Goal: Task Accomplishment & Management: Use online tool/utility

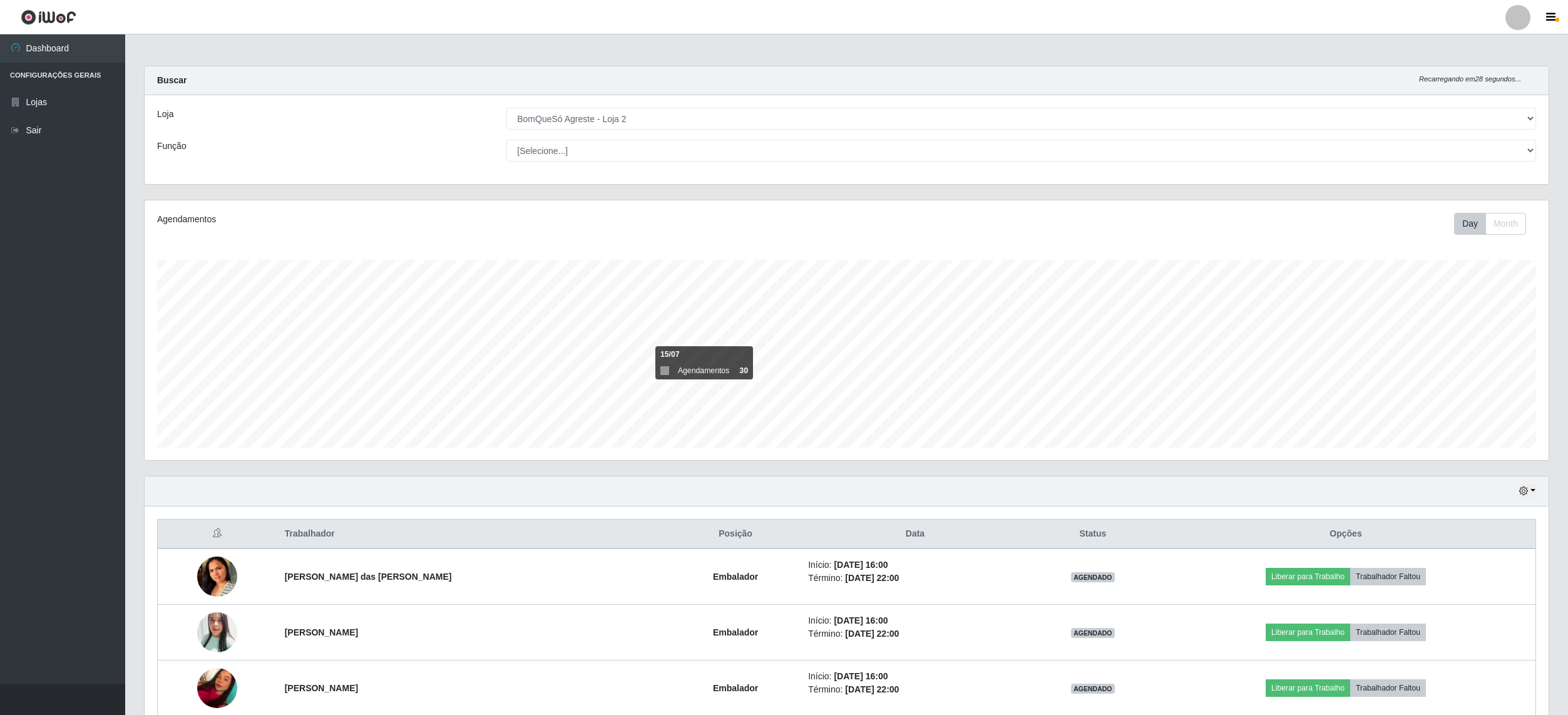
select select "214"
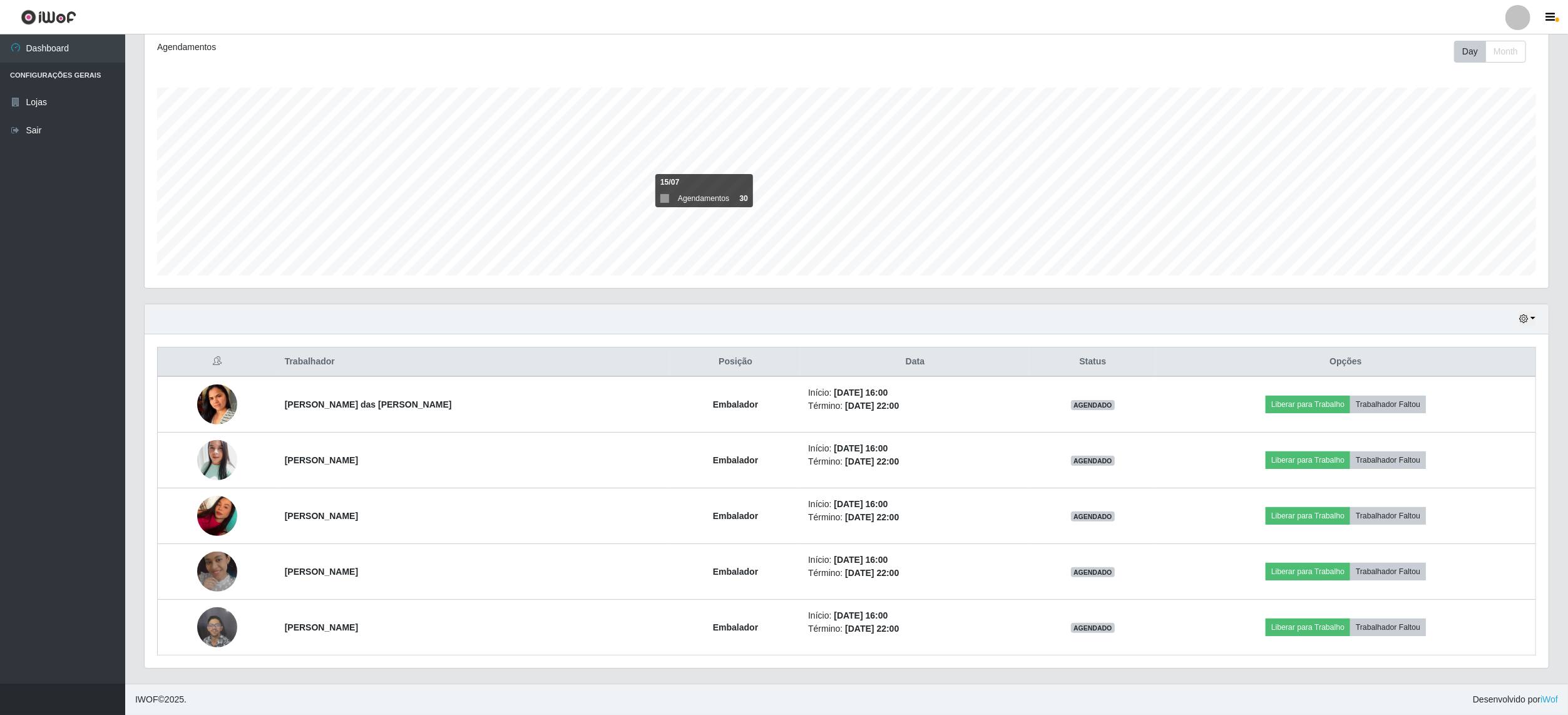
scroll to position [260, 1403]
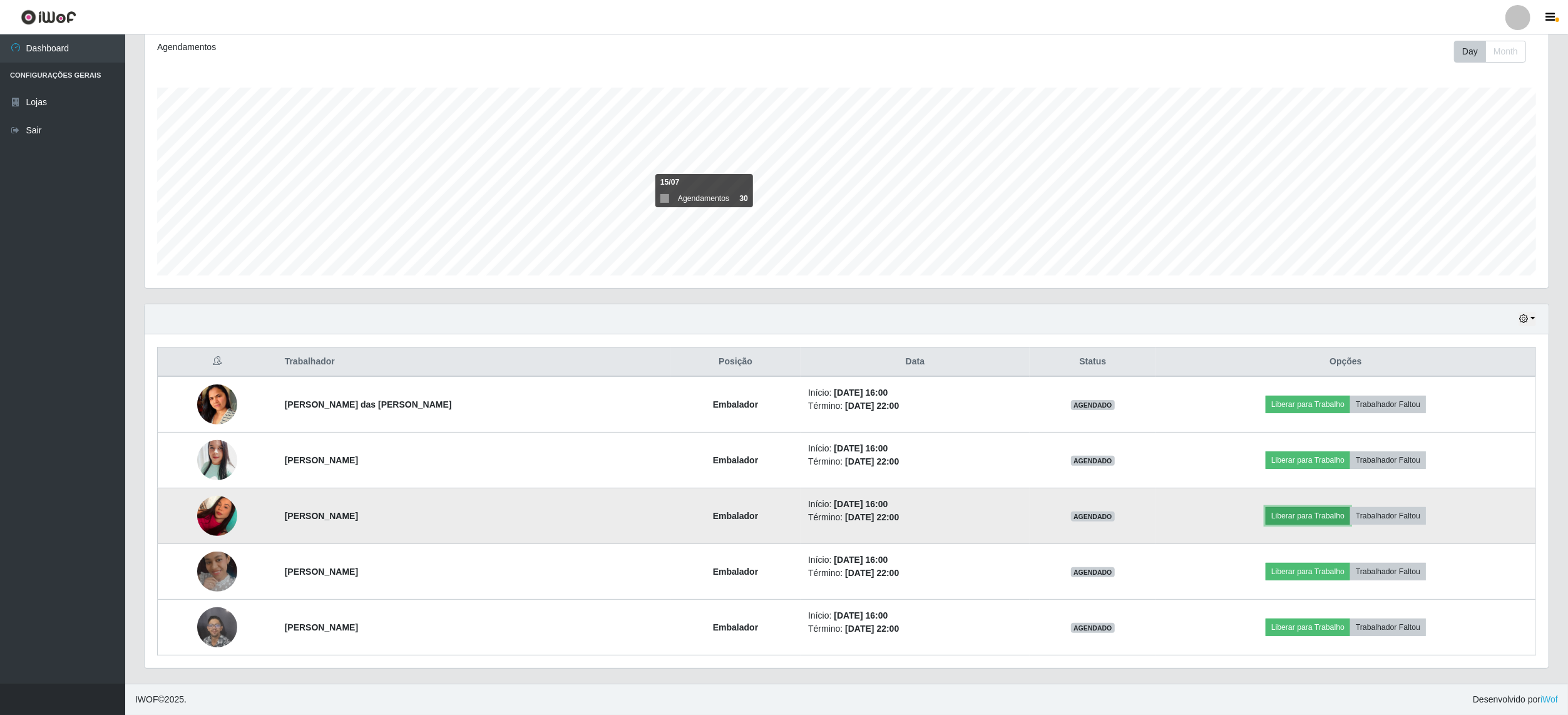
click at [1332, 511] on button "Liberar para Trabalho" at bounding box center [1307, 516] width 84 height 17
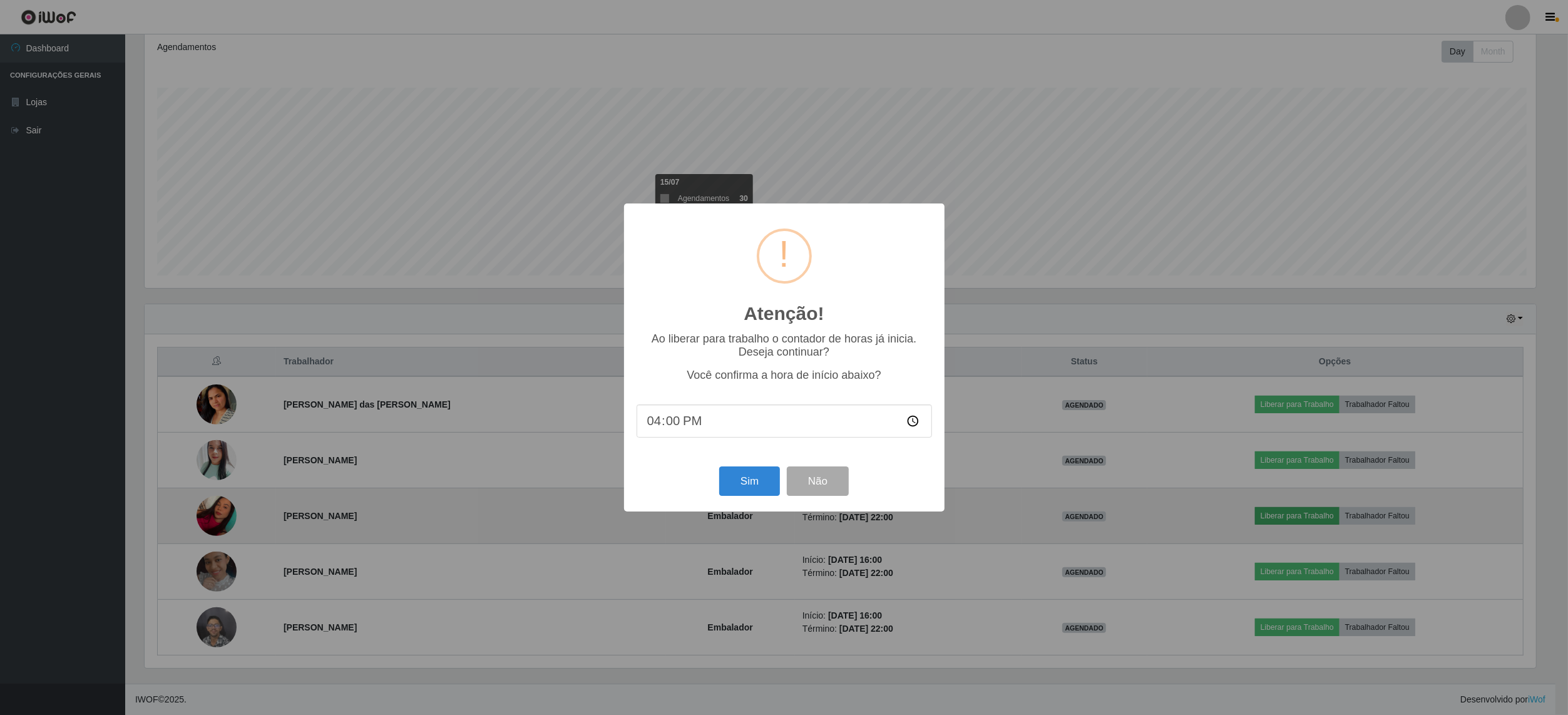
scroll to position [260, 1395]
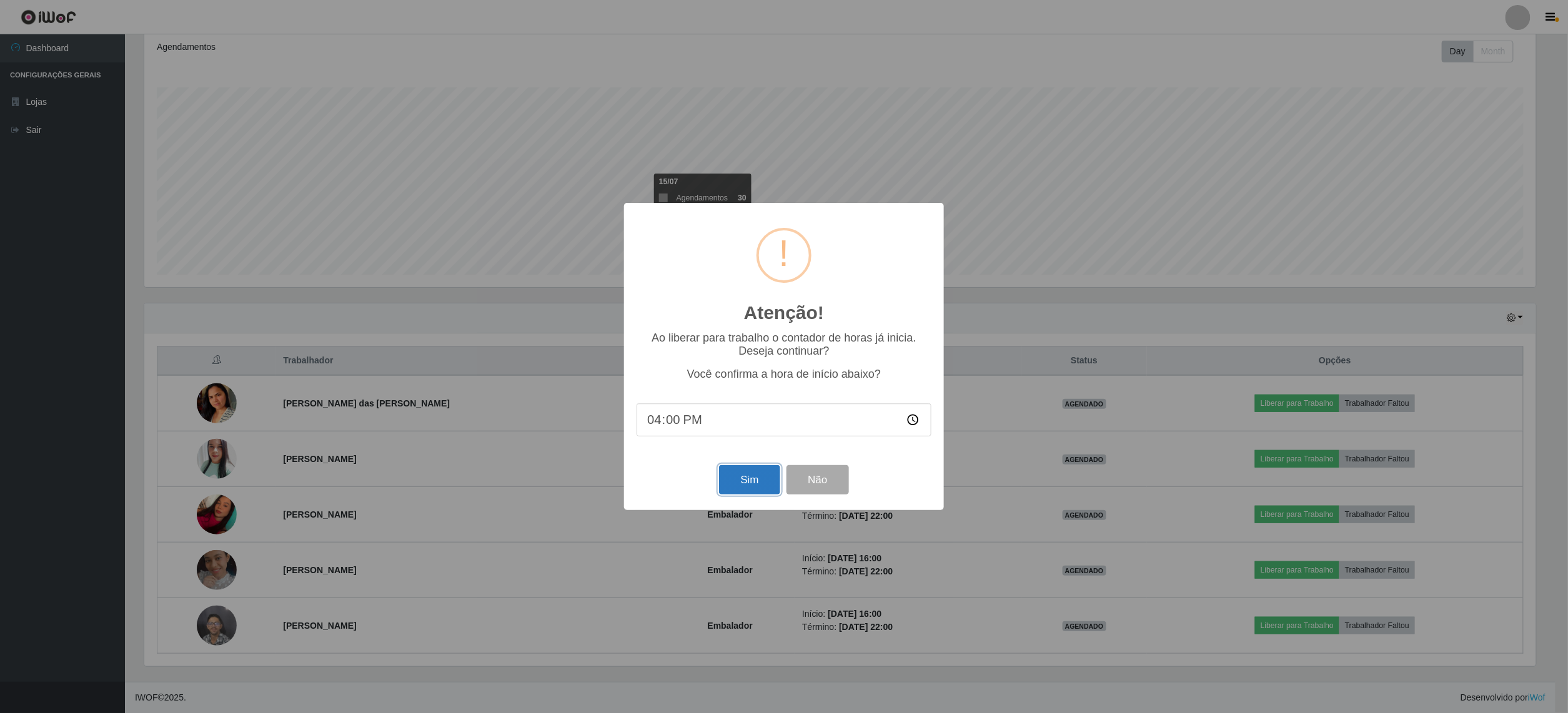
click at [740, 488] on button "Sim" at bounding box center [749, 479] width 61 height 30
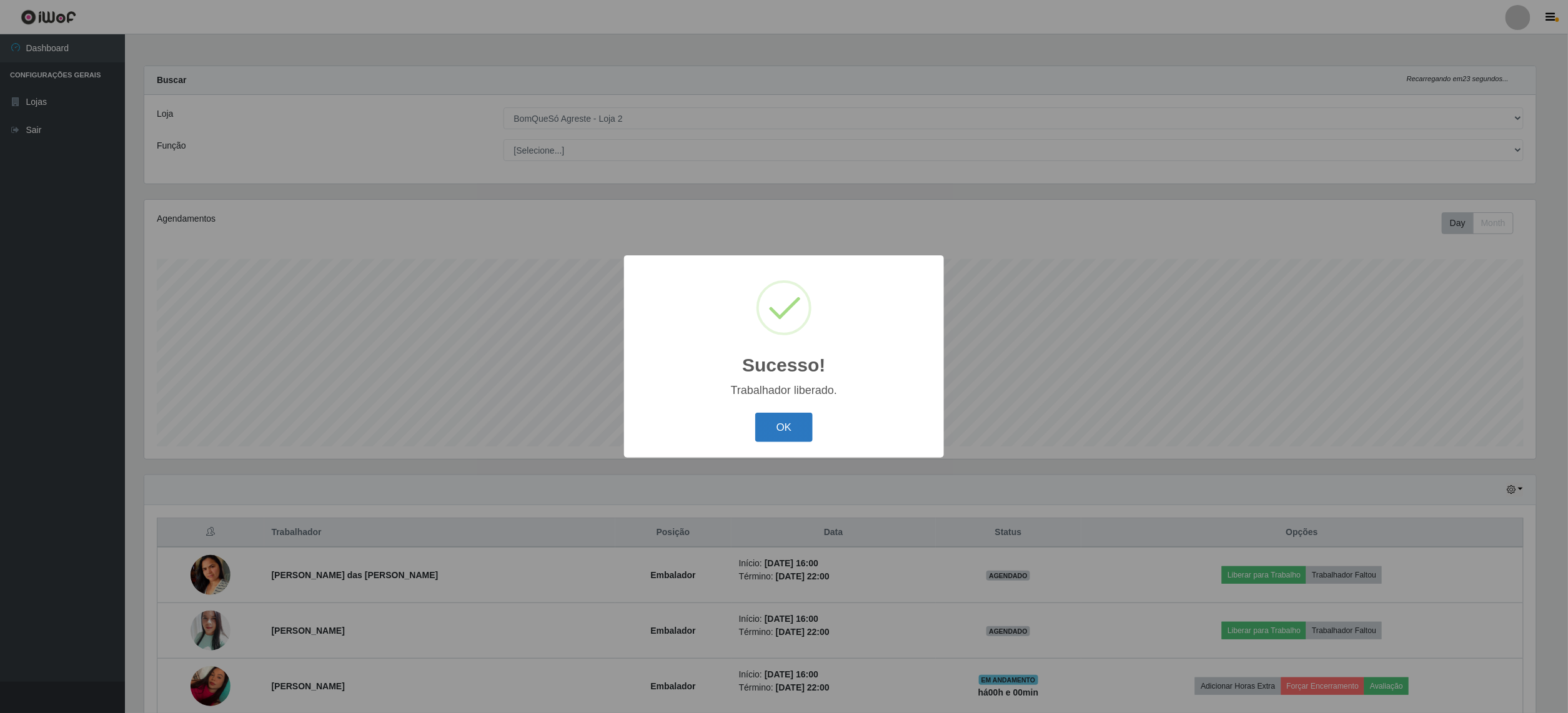
click at [775, 415] on button "OK" at bounding box center [784, 427] width 58 height 30
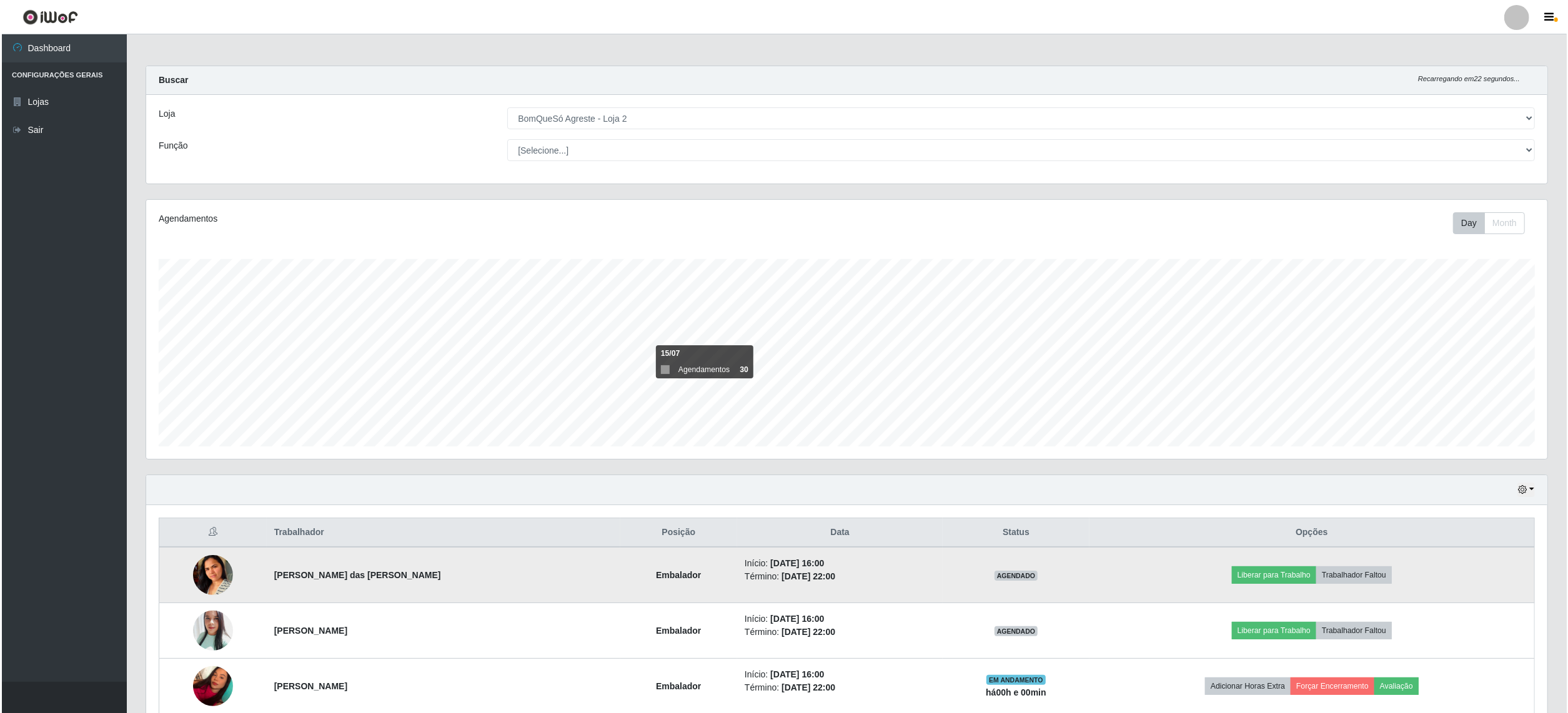
scroll to position [174, 0]
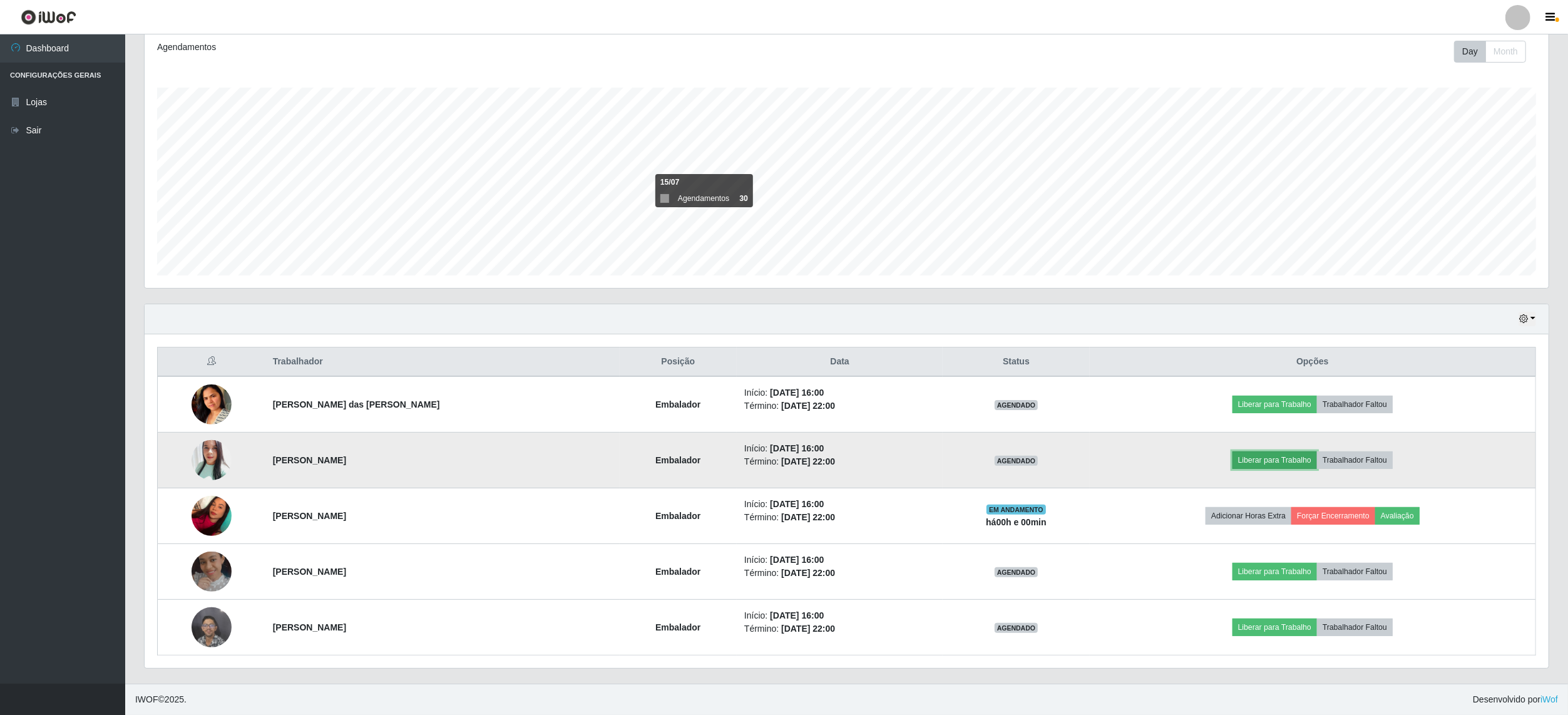
click at [1273, 457] on button "Liberar para Trabalho" at bounding box center [1274, 459] width 84 height 17
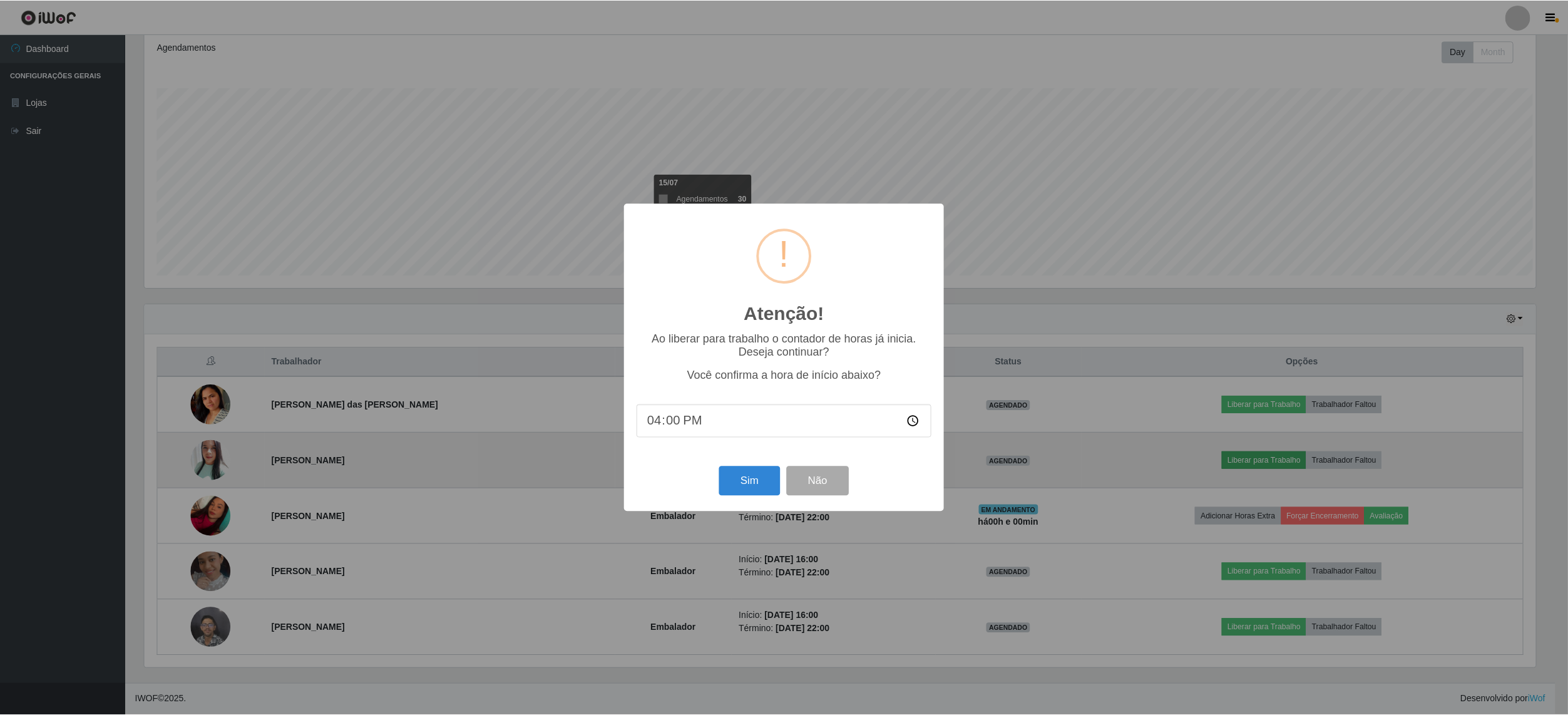
scroll to position [260, 1395]
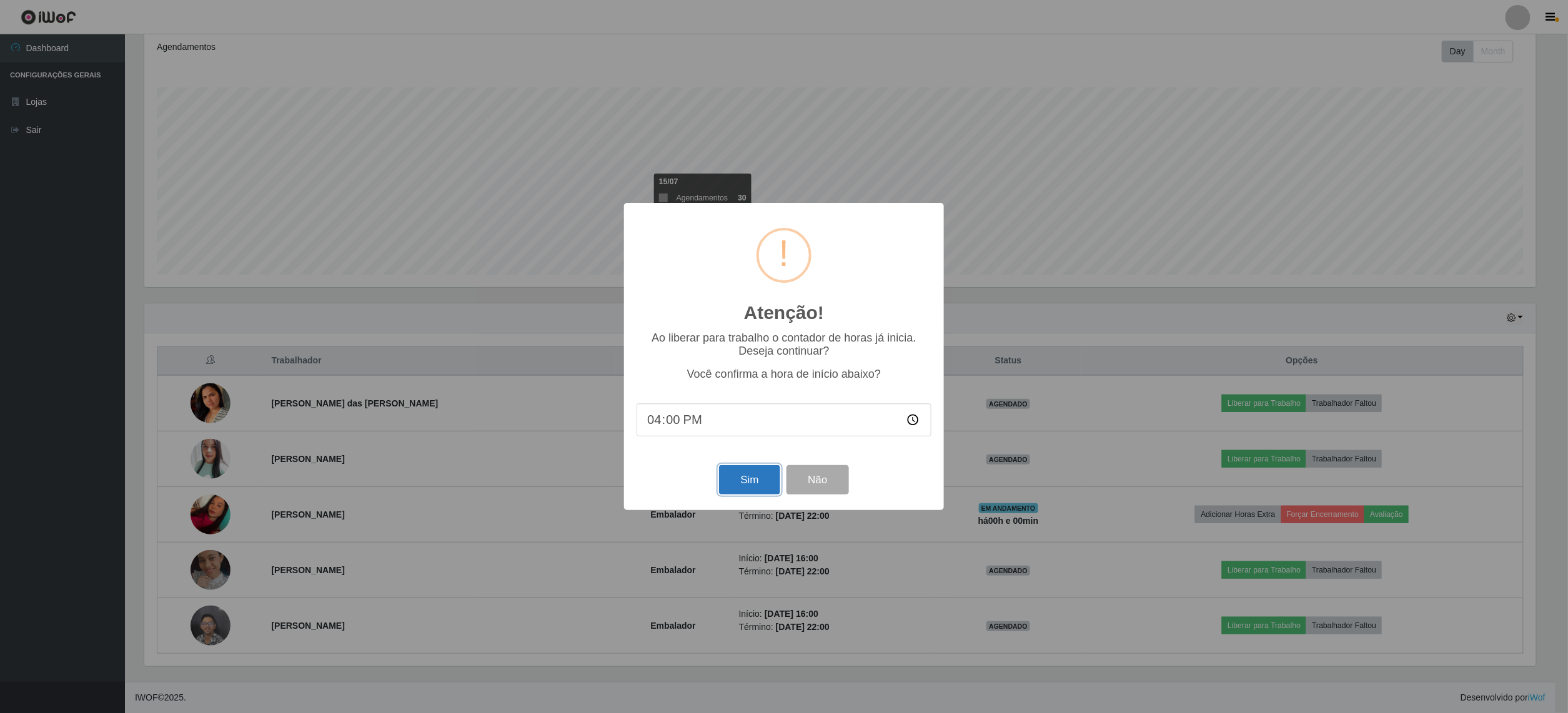
click at [755, 485] on button "Sim" at bounding box center [749, 479] width 61 height 30
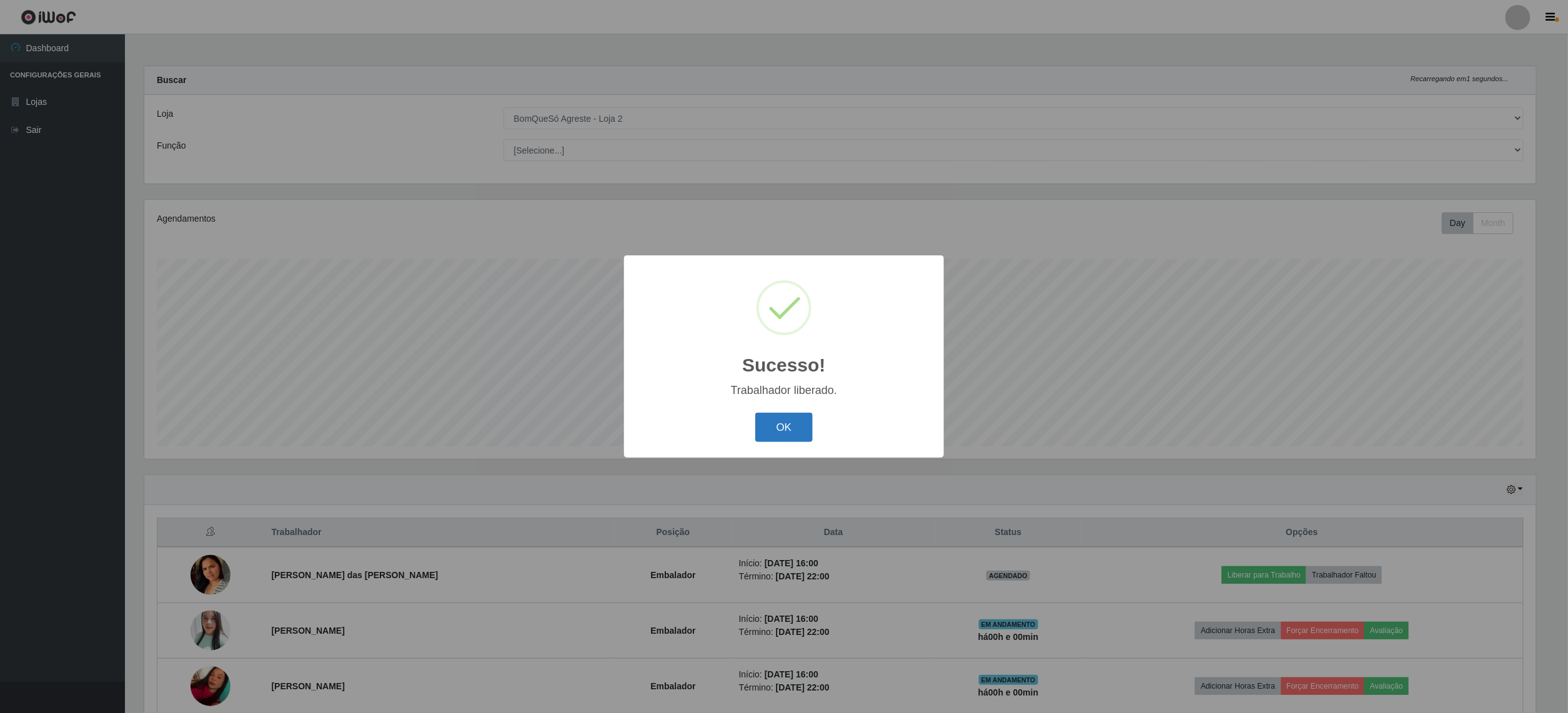
drag, startPoint x: 767, startPoint y: 432, endPoint x: 767, endPoint y: 418, distance: 14.0
click at [768, 432] on button "OK" at bounding box center [784, 427] width 58 height 30
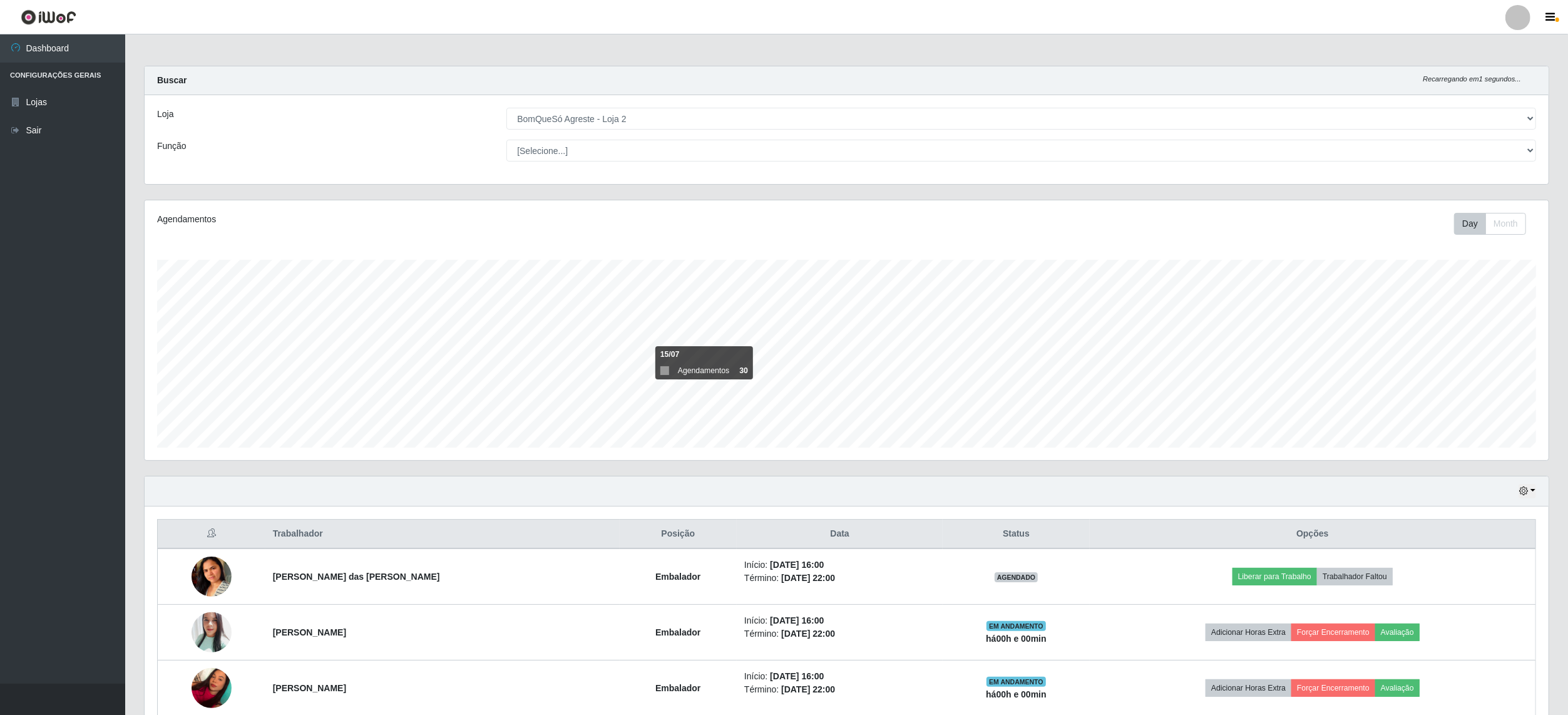
scroll to position [167, 0]
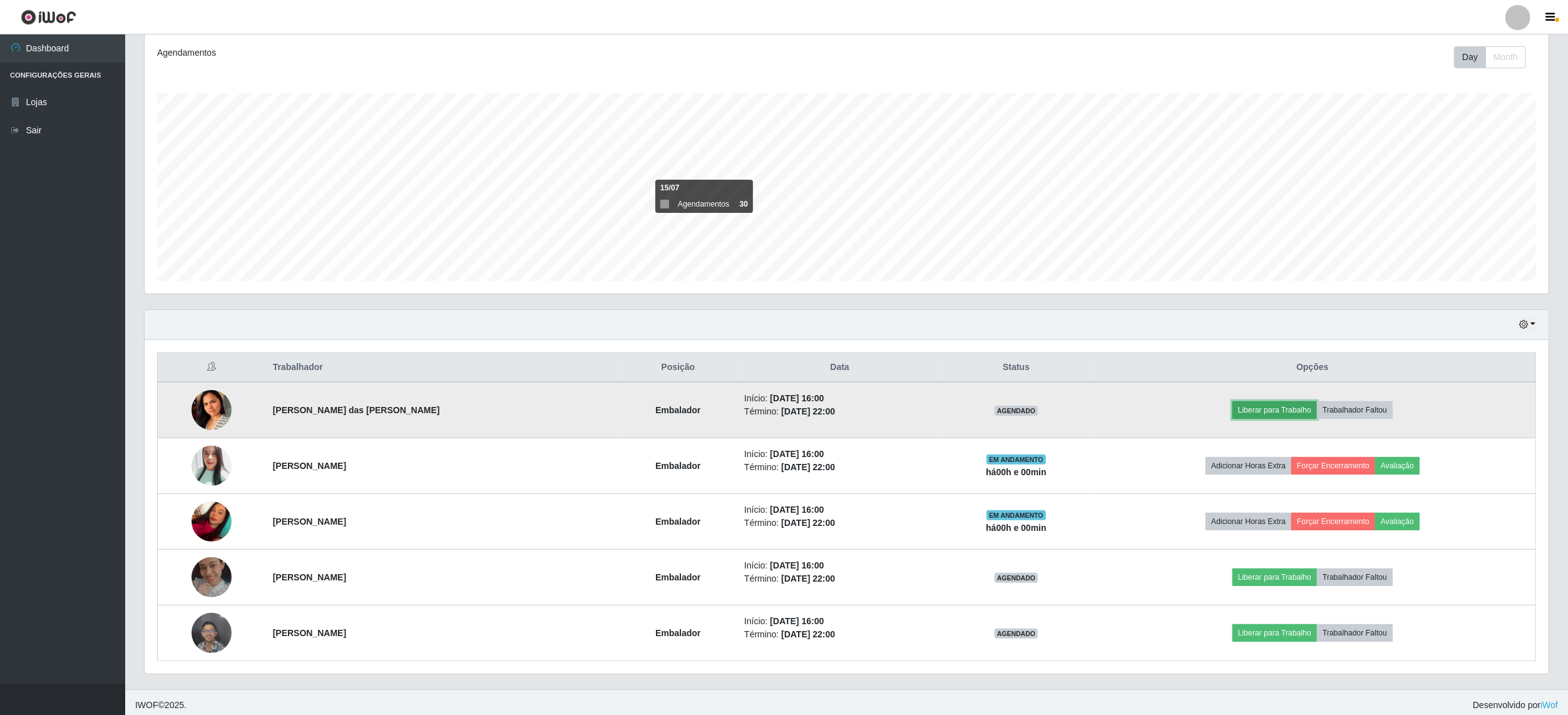
click at [1293, 404] on button "Liberar para Trabalho" at bounding box center [1274, 410] width 84 height 17
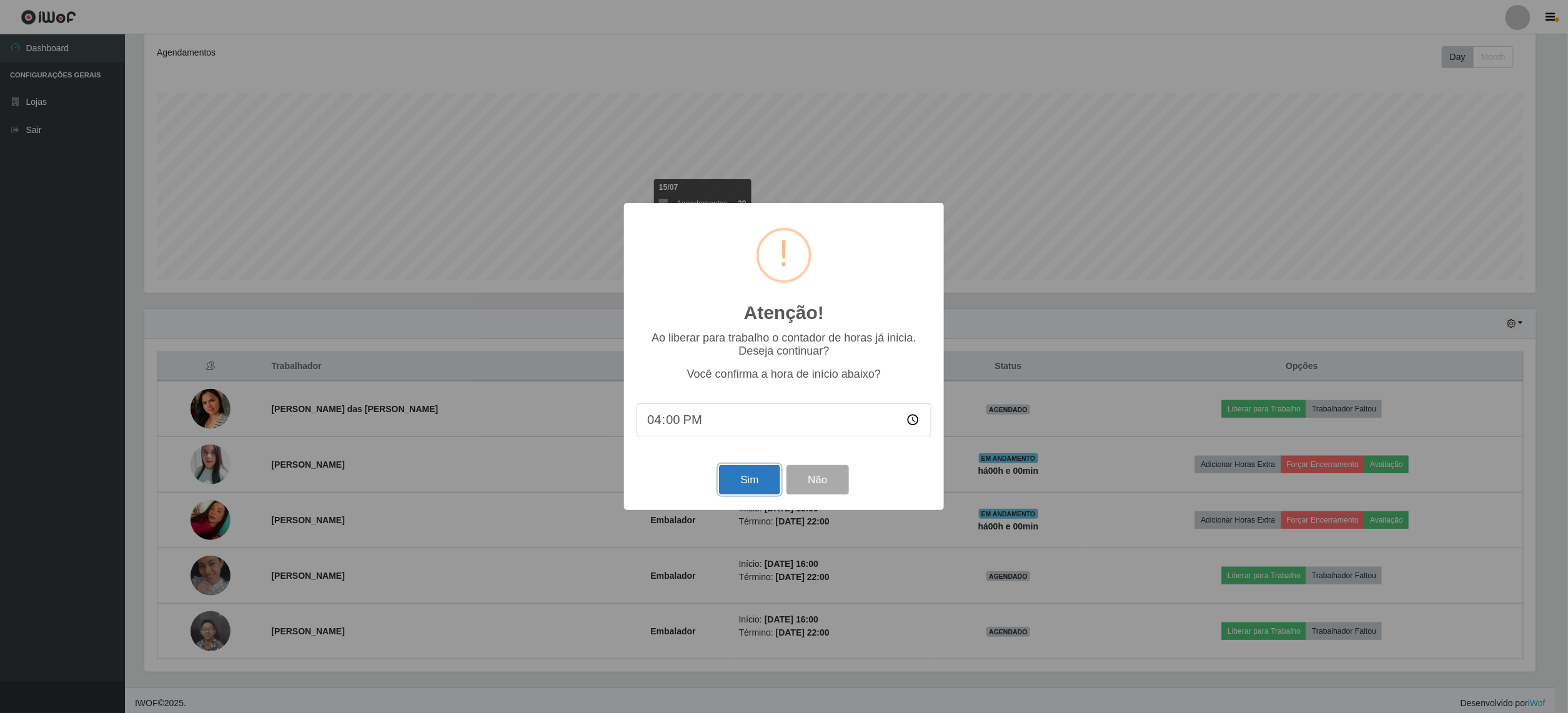
click at [752, 483] on button "Sim" at bounding box center [749, 479] width 61 height 30
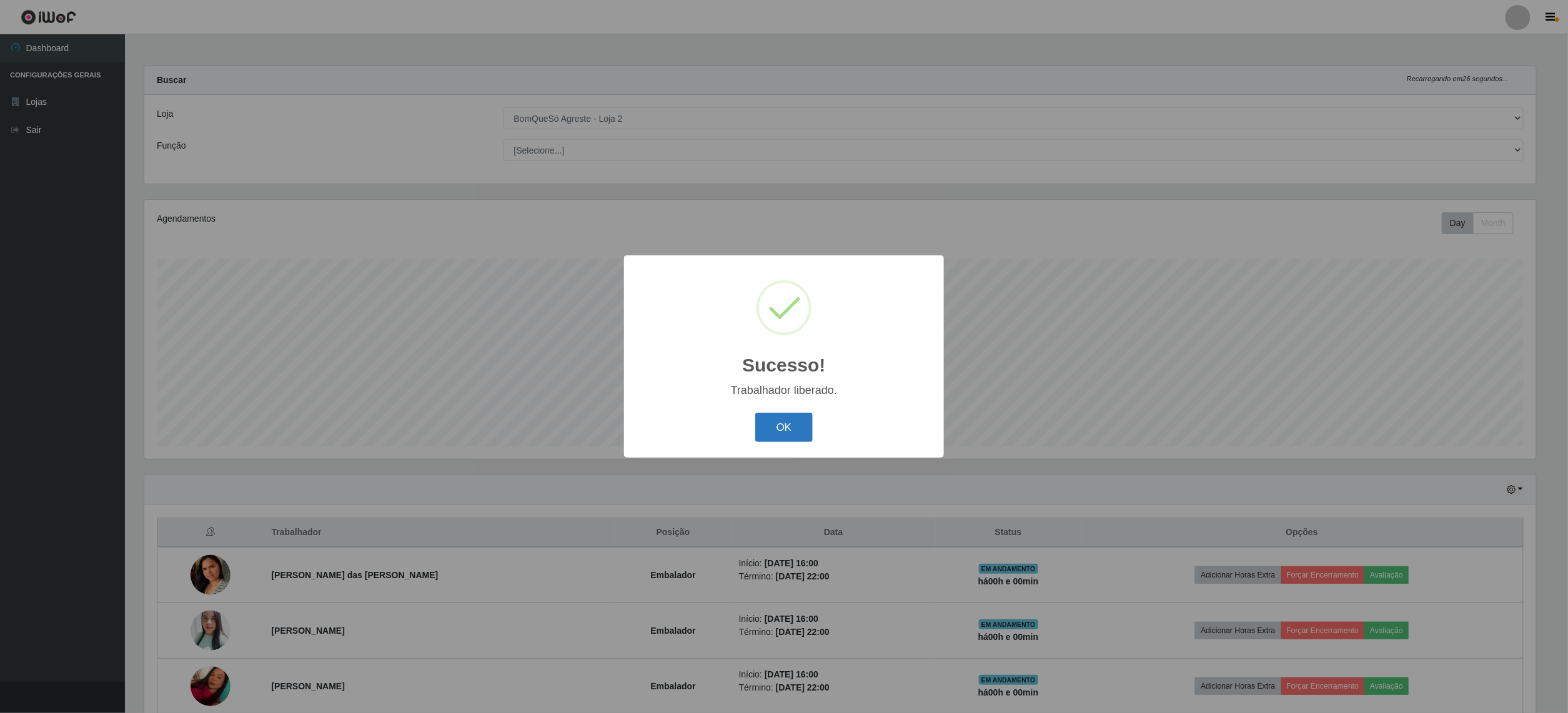
click at [788, 415] on button "OK" at bounding box center [784, 427] width 58 height 30
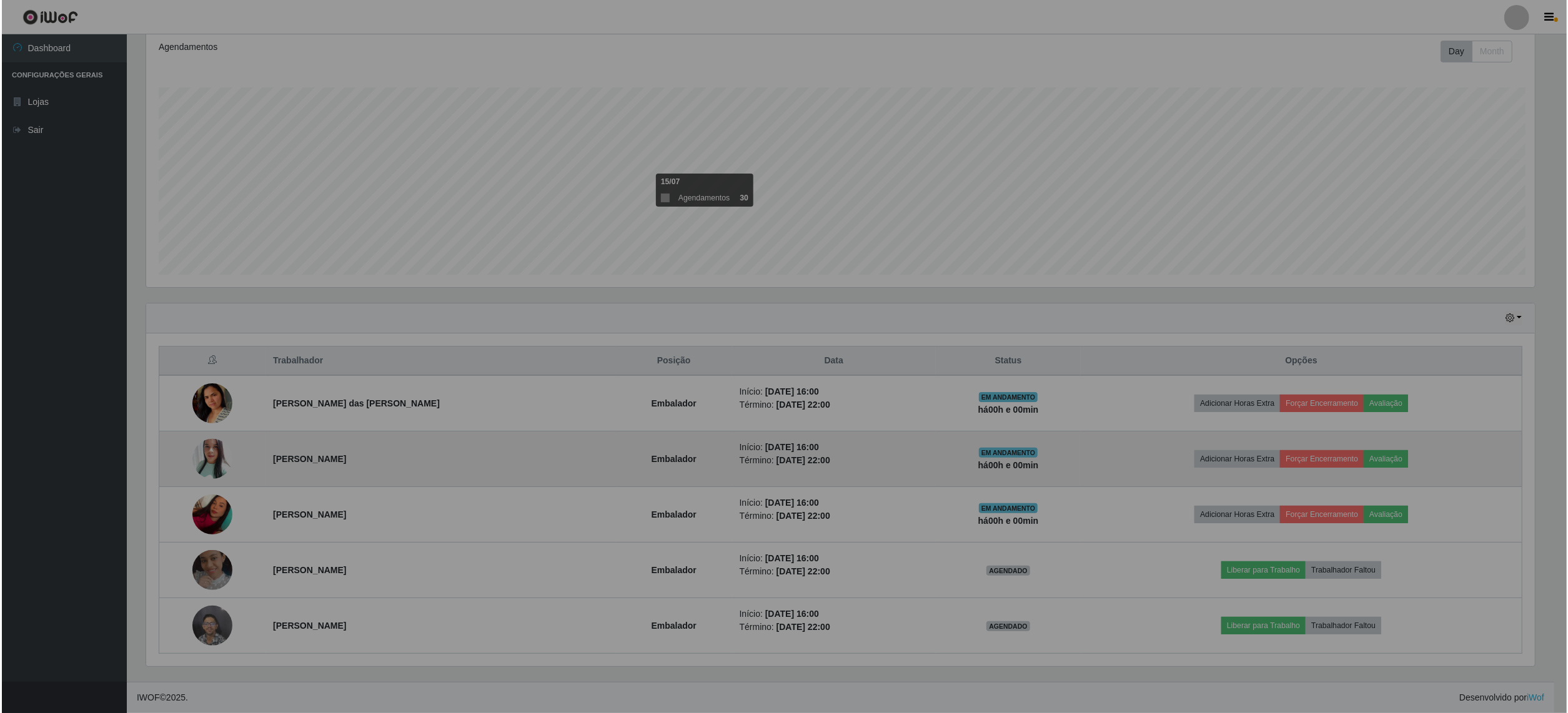
scroll to position [259, 1400]
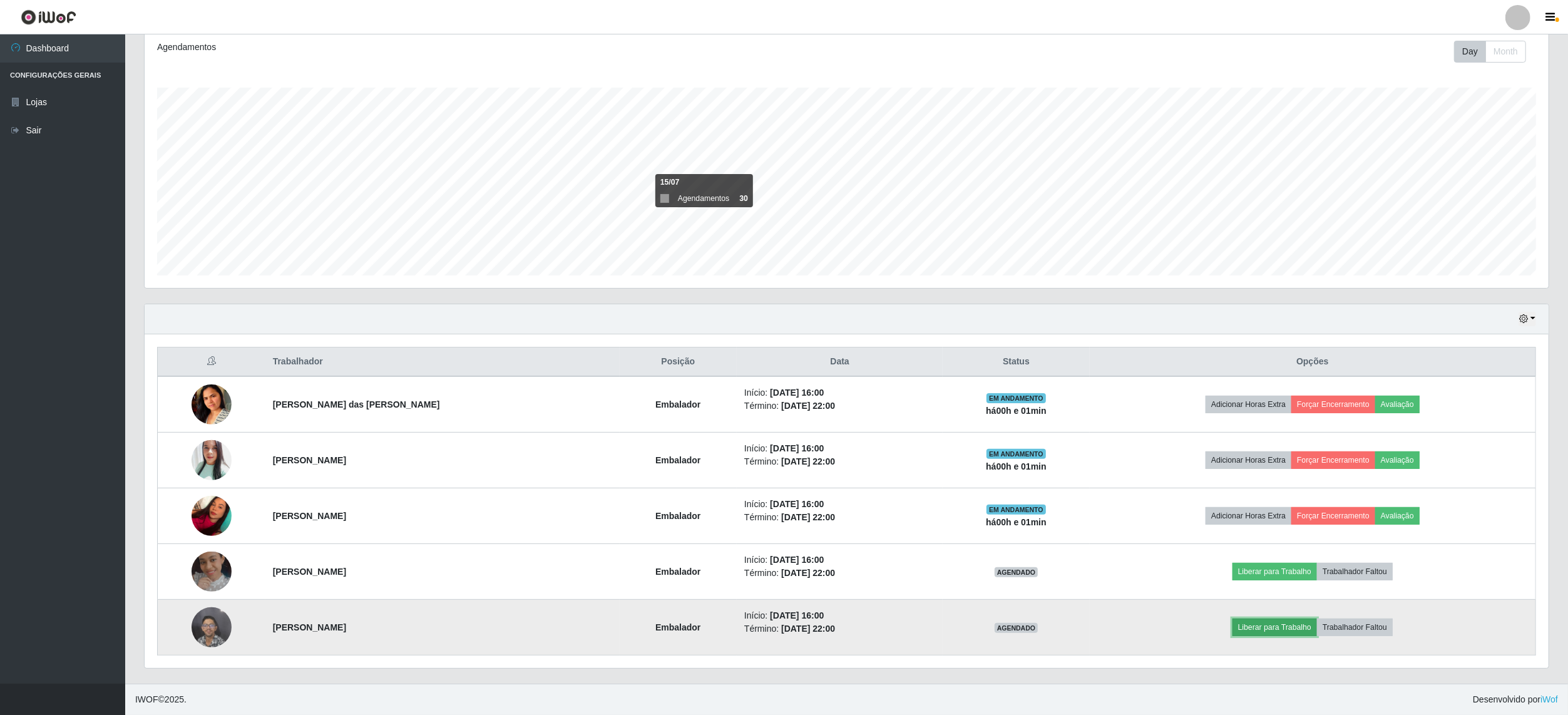
click at [1265, 628] on button "Liberar para Trabalho" at bounding box center [1274, 627] width 84 height 17
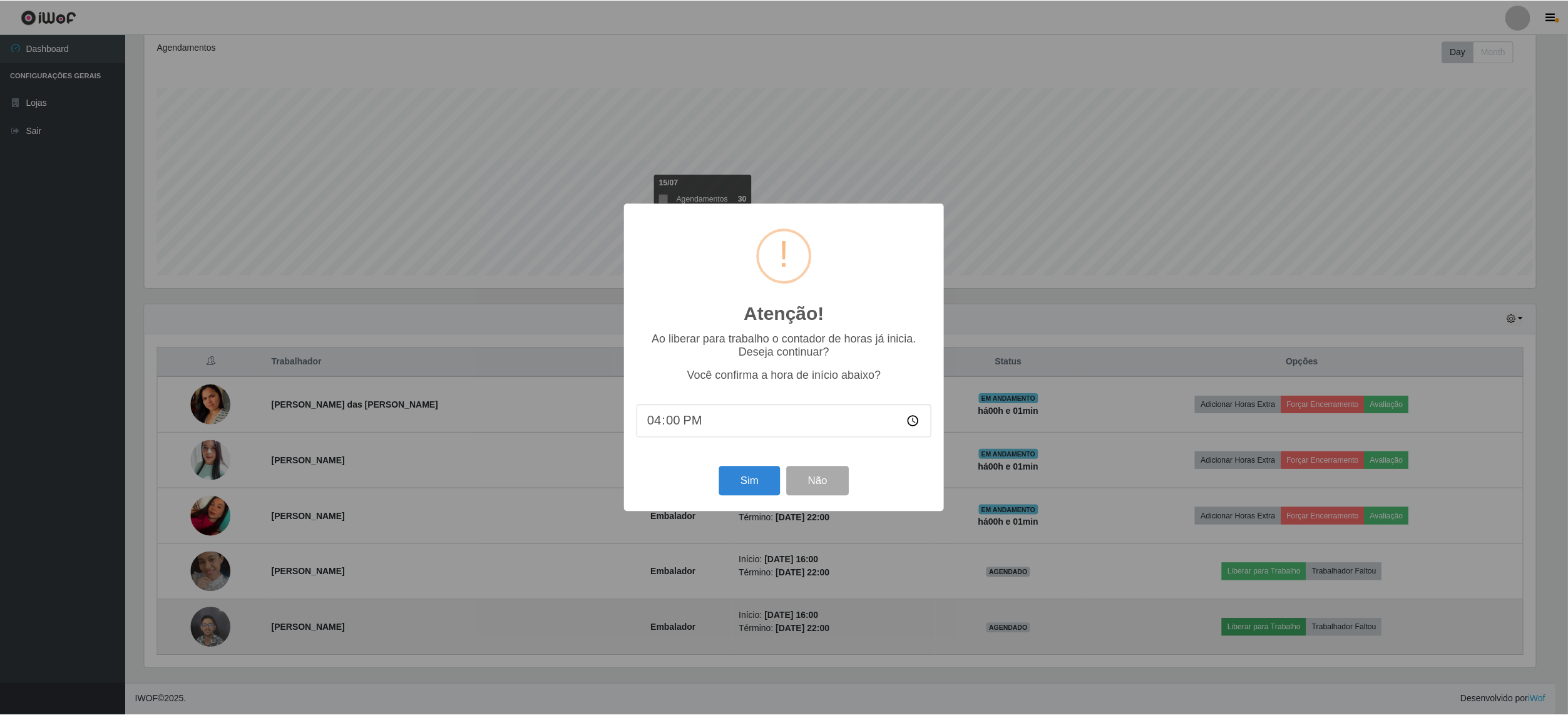
scroll to position [260, 1395]
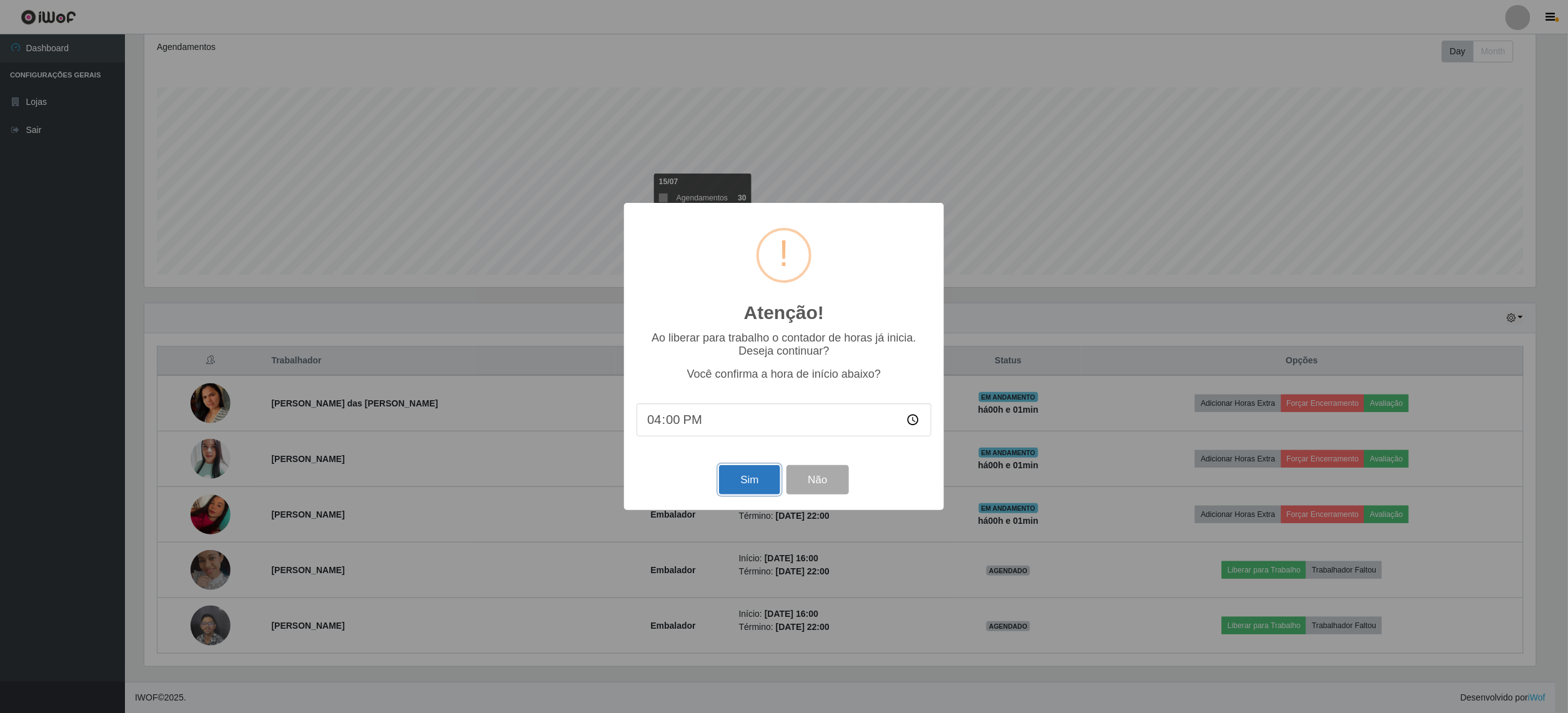
click at [738, 492] on button "Sim" at bounding box center [749, 479] width 61 height 30
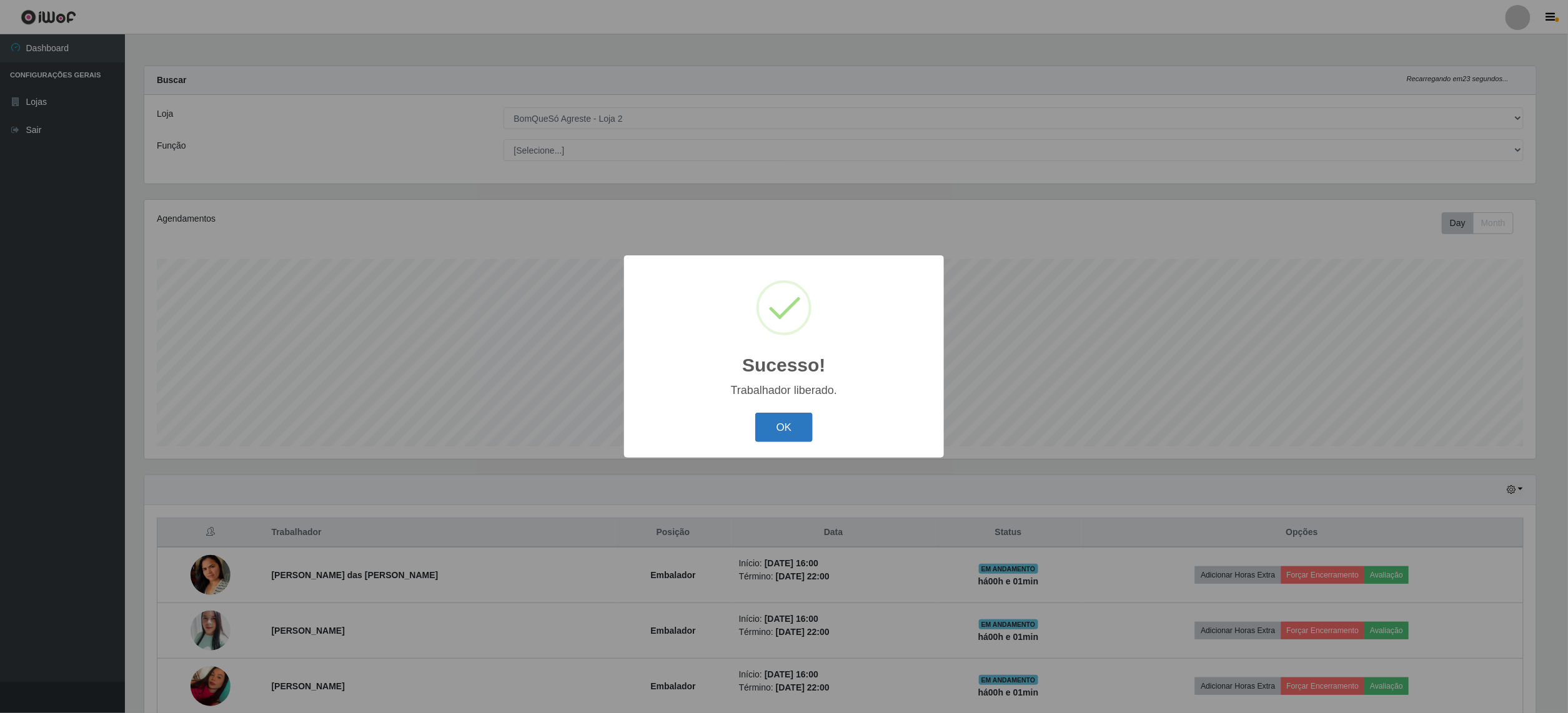
click at [790, 431] on button "OK" at bounding box center [784, 427] width 58 height 30
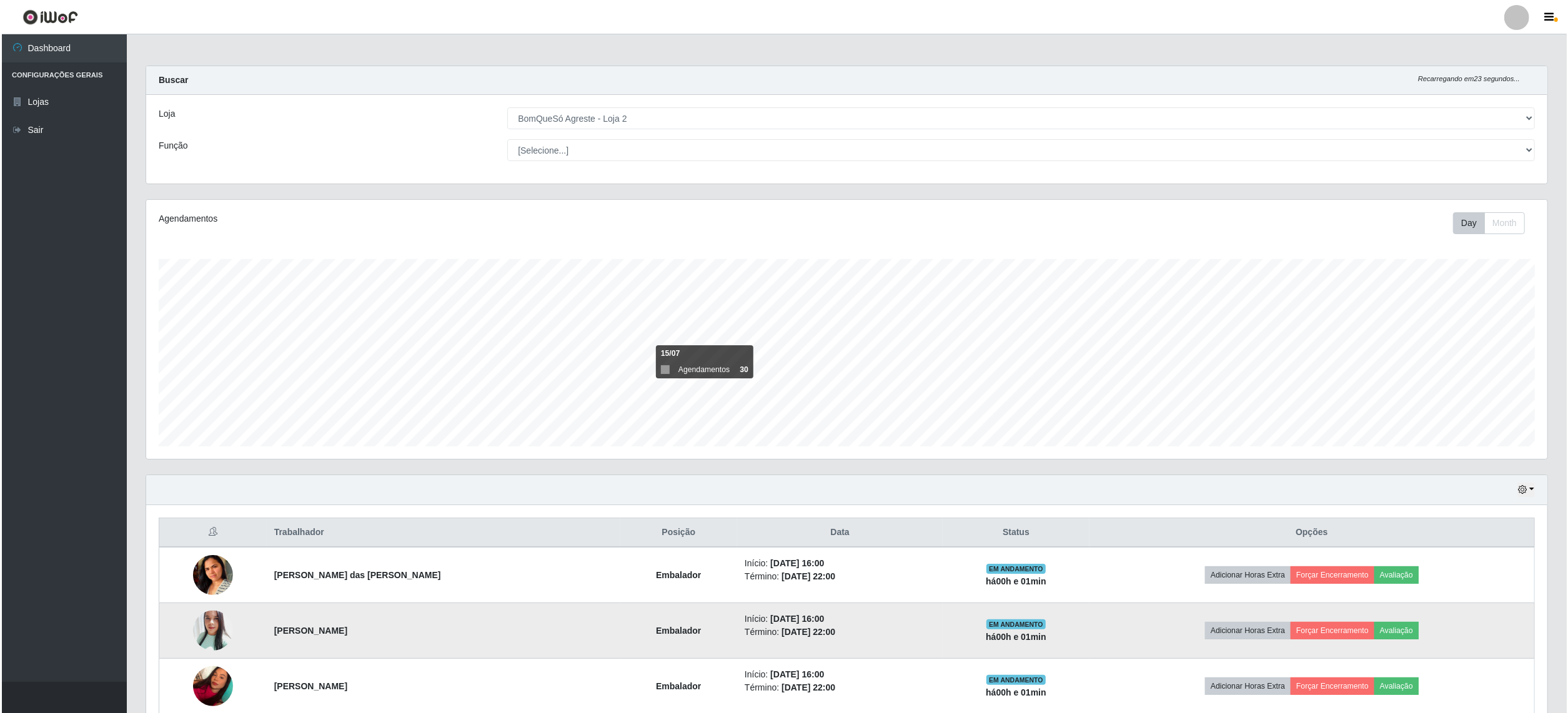
scroll to position [174, 0]
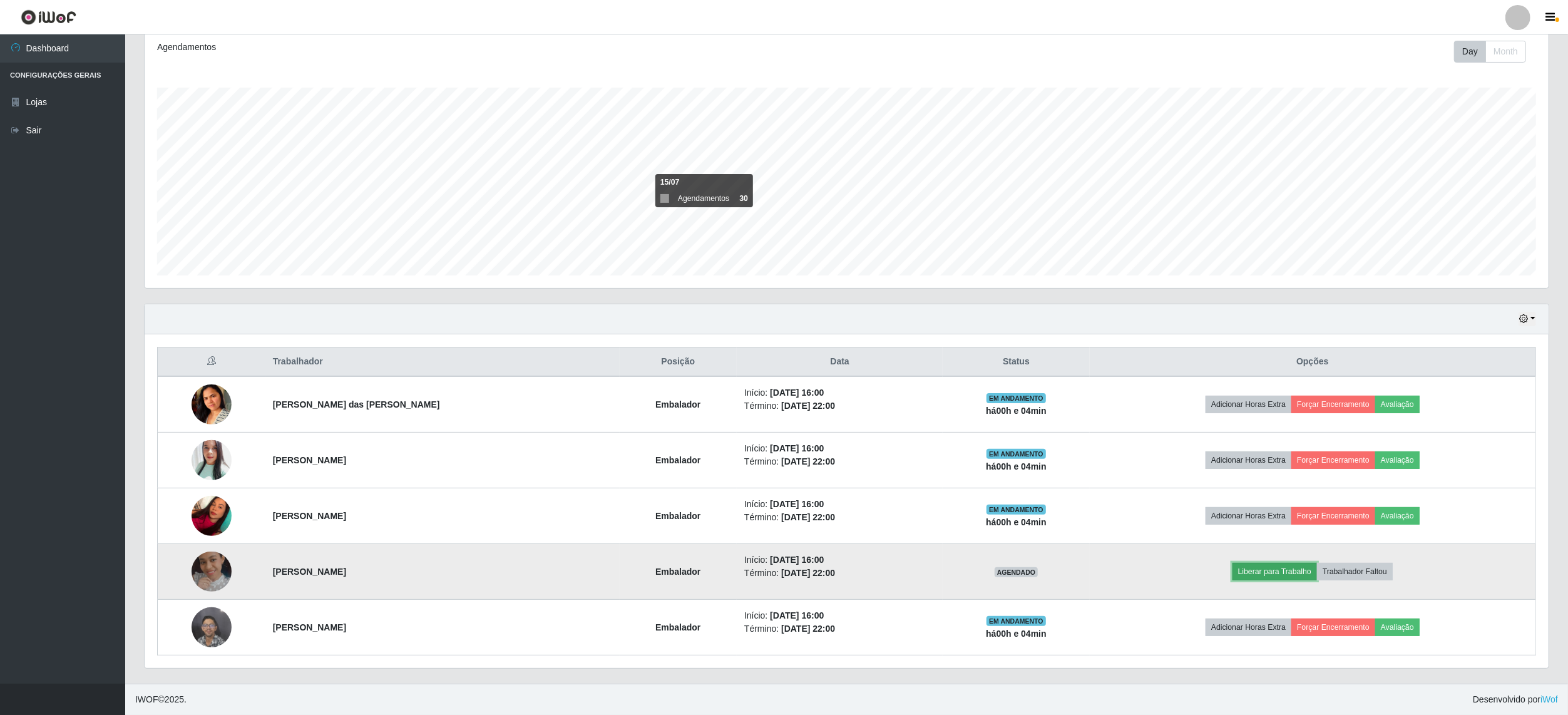
click at [1283, 567] on button "Liberar para Trabalho" at bounding box center [1274, 571] width 84 height 17
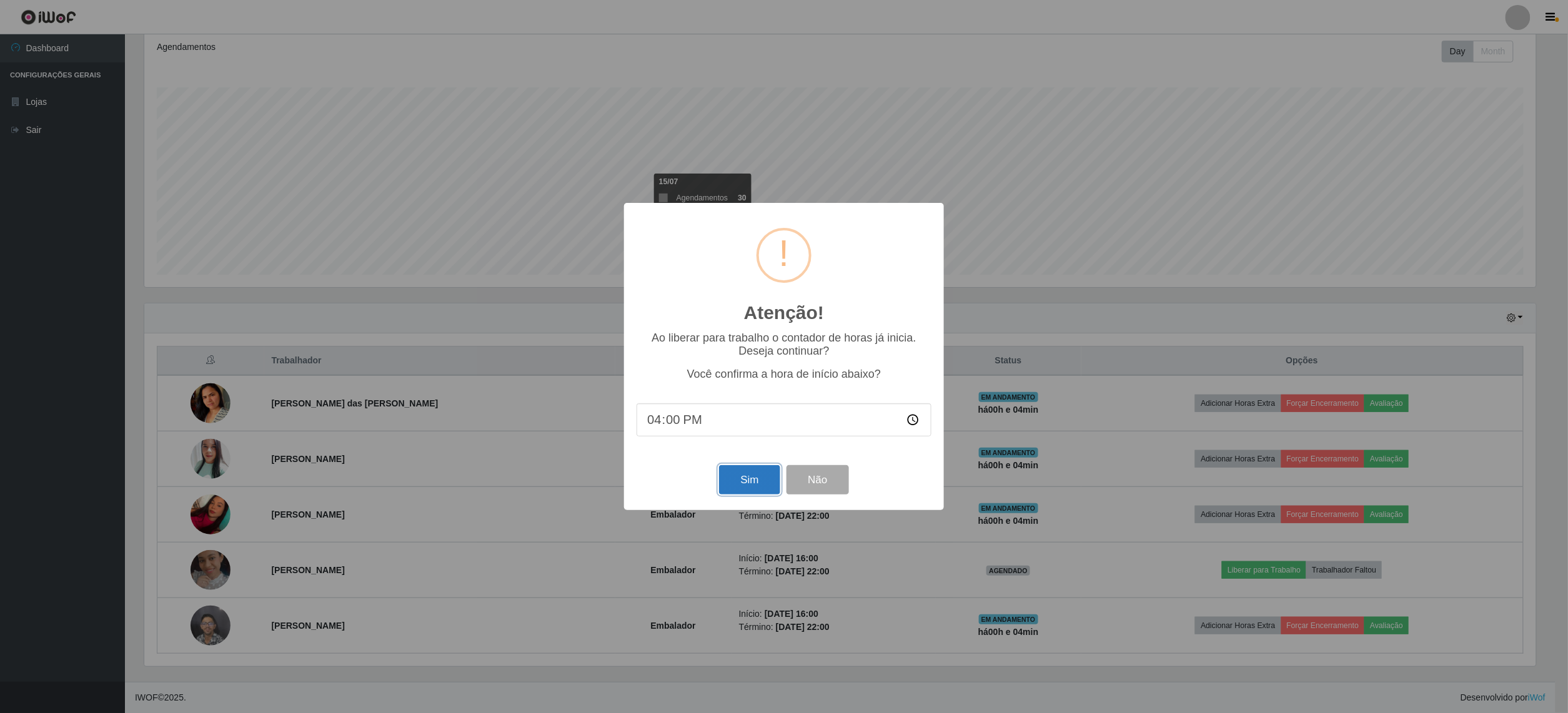
click at [740, 483] on button "Sim" at bounding box center [749, 479] width 61 height 30
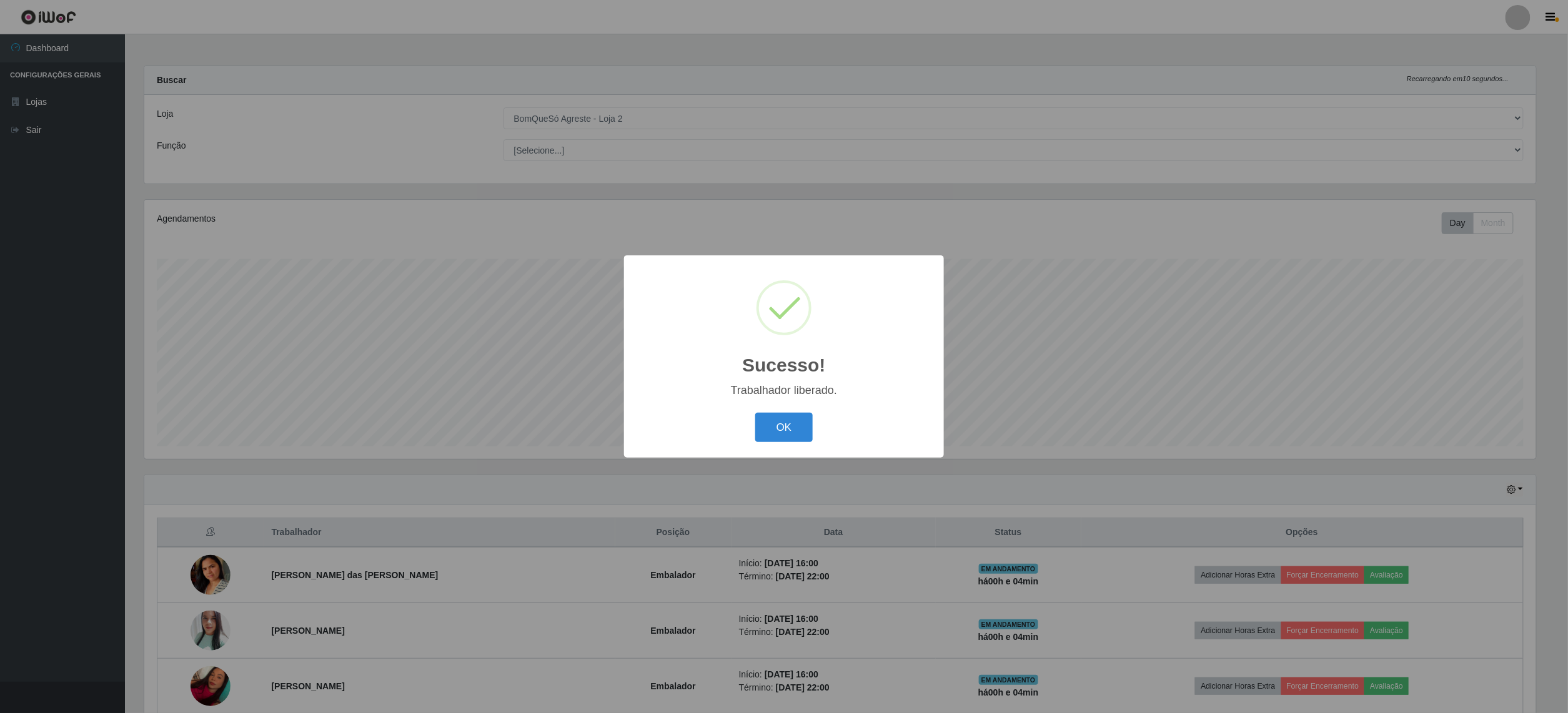
click at [793, 467] on div "Sucesso! × Trabalhador liberado. OK Cancel" at bounding box center [784, 356] width 1568 height 713
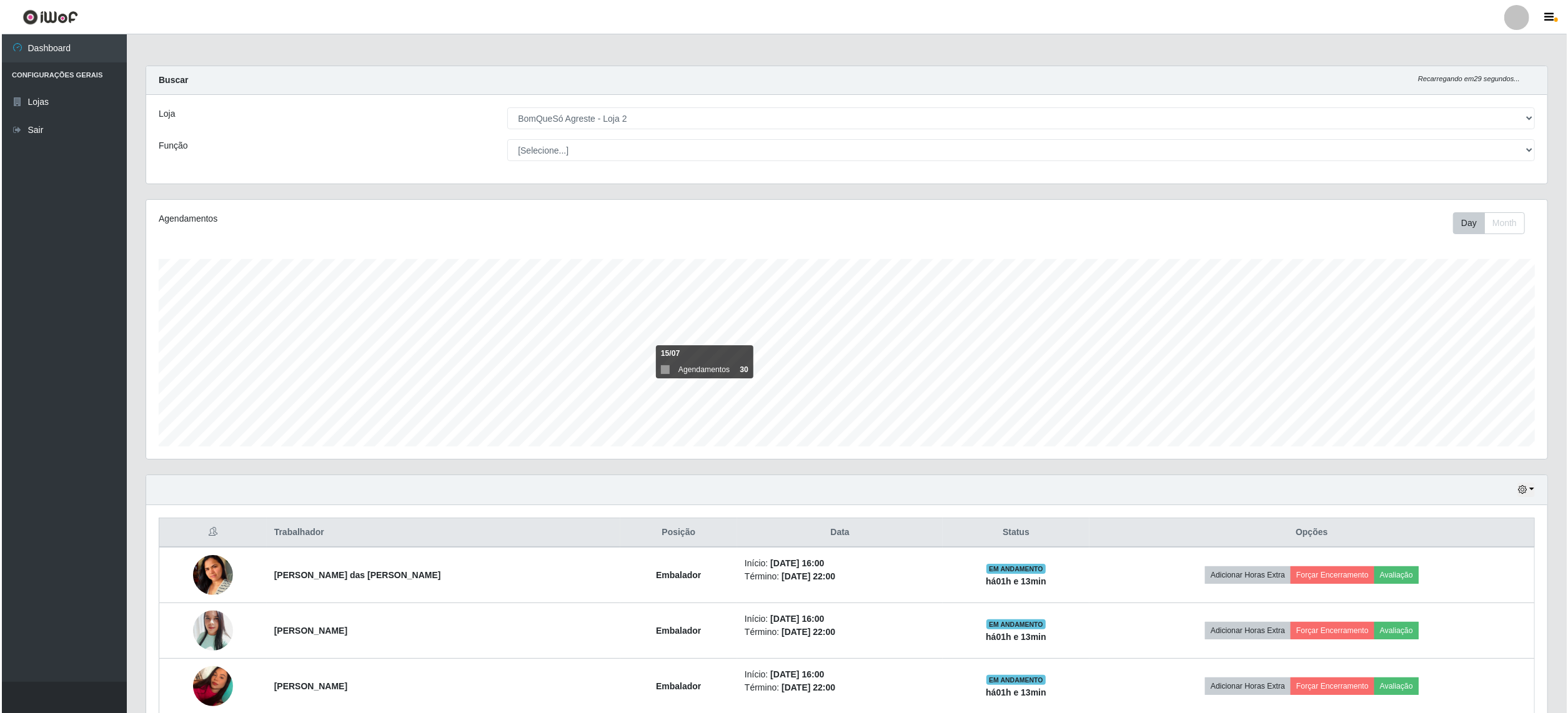
scroll to position [166, 0]
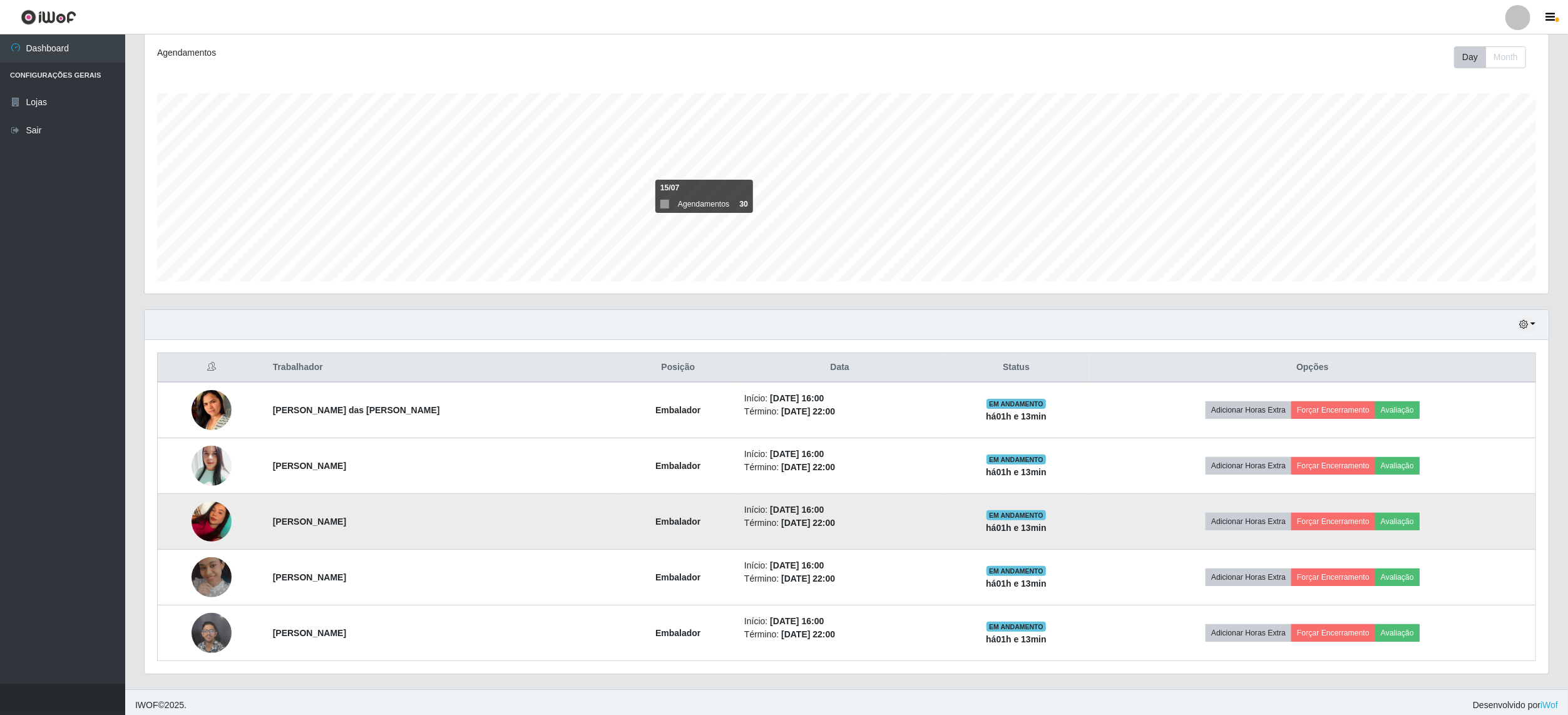
click at [218, 531] on img at bounding box center [211, 521] width 40 height 53
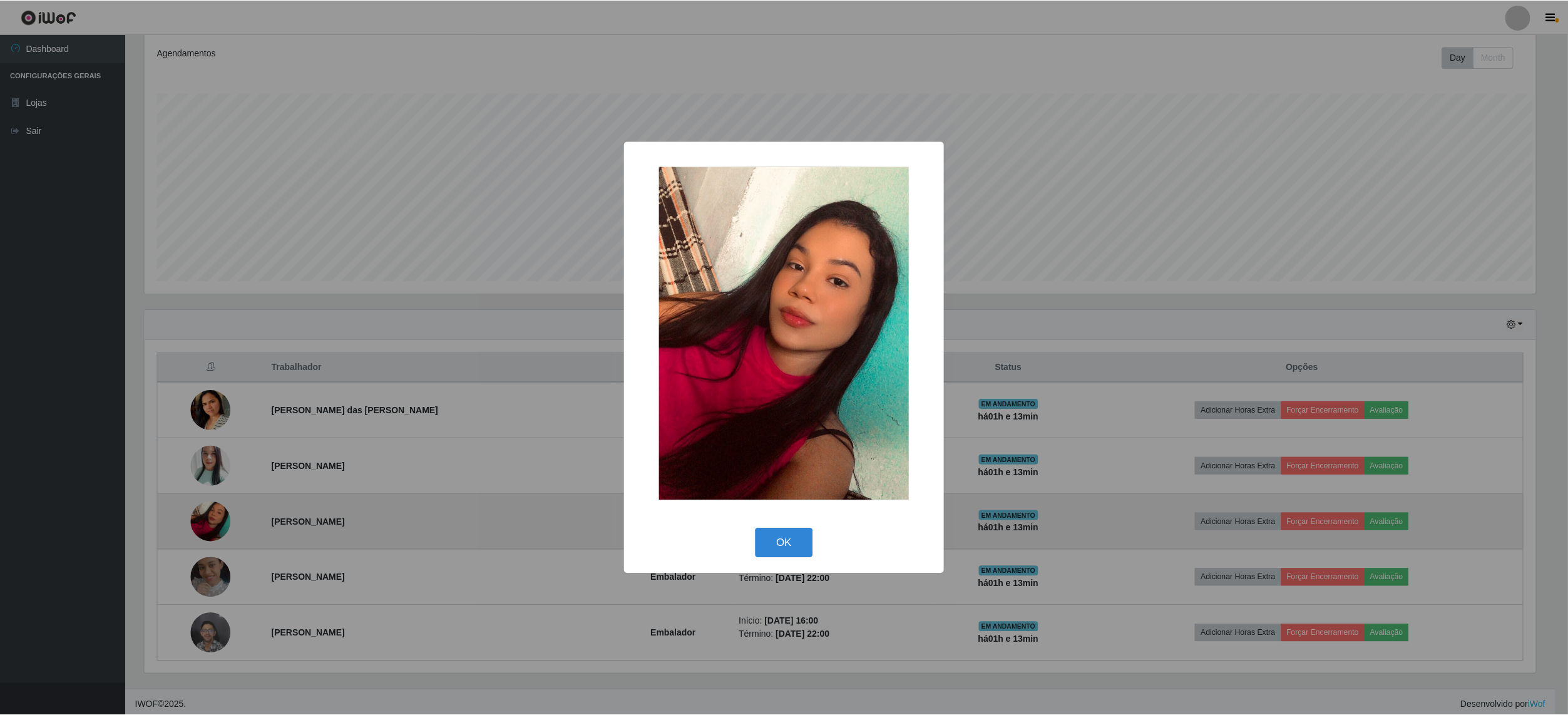
scroll to position [260, 1395]
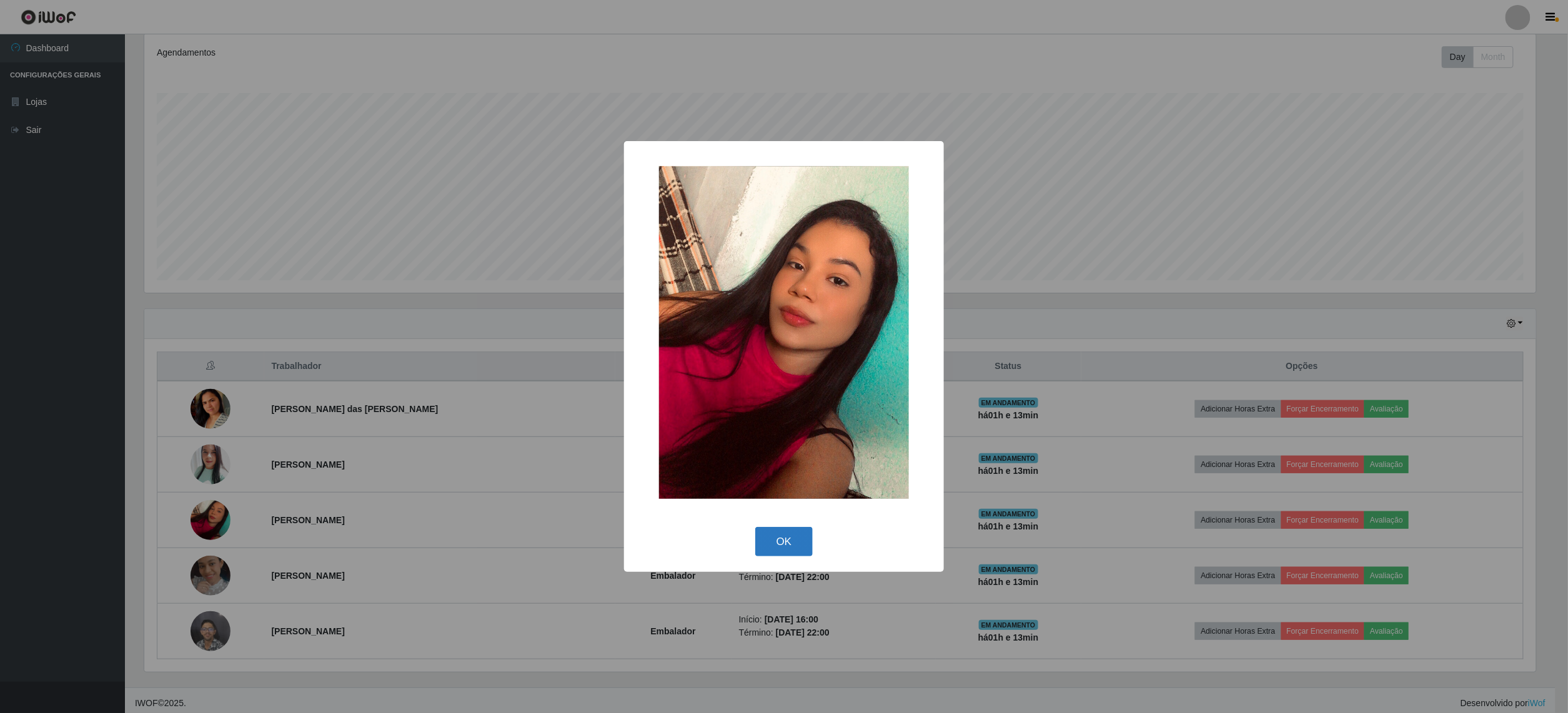
click at [790, 545] on button "OK" at bounding box center [784, 542] width 58 height 30
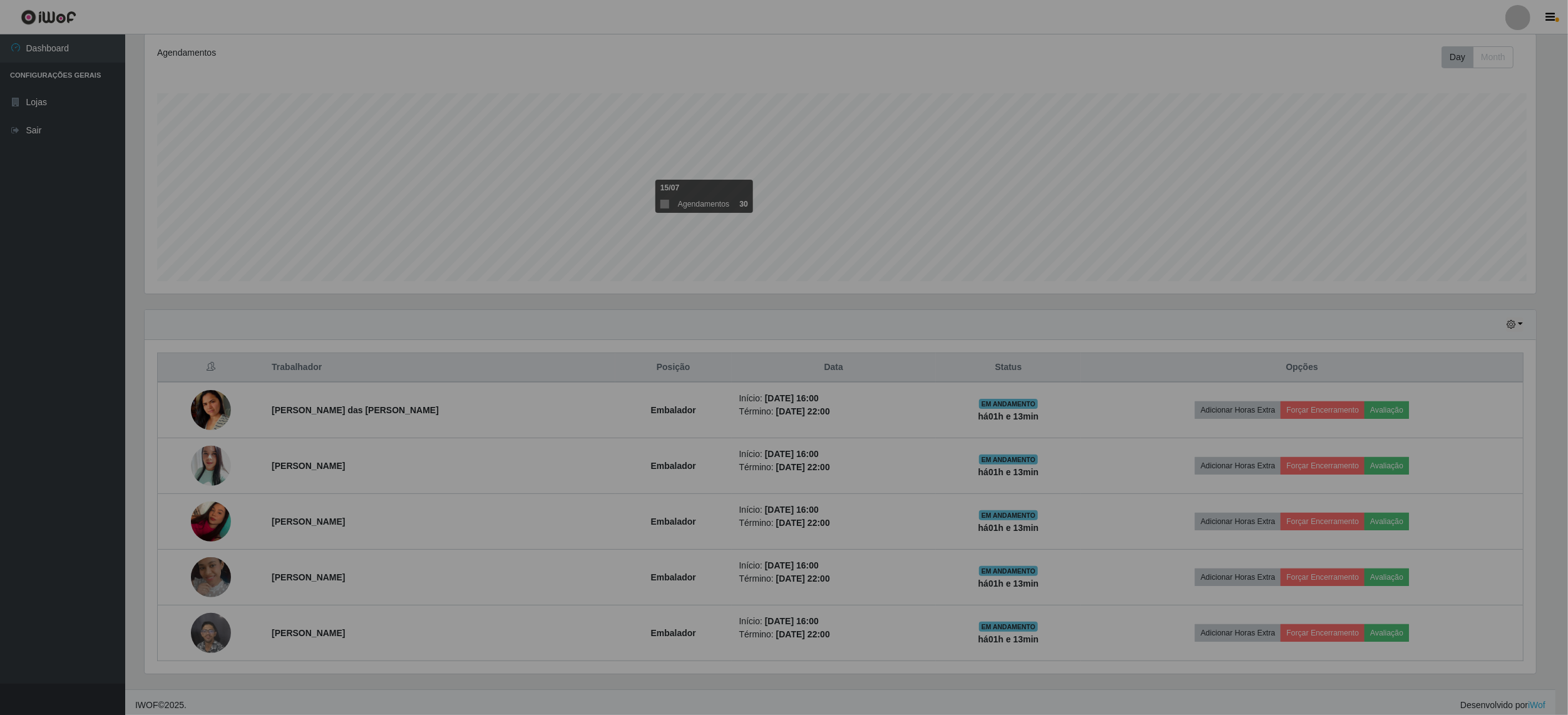
scroll to position [260, 1403]
